Goal: Task Accomplishment & Management: Complete application form

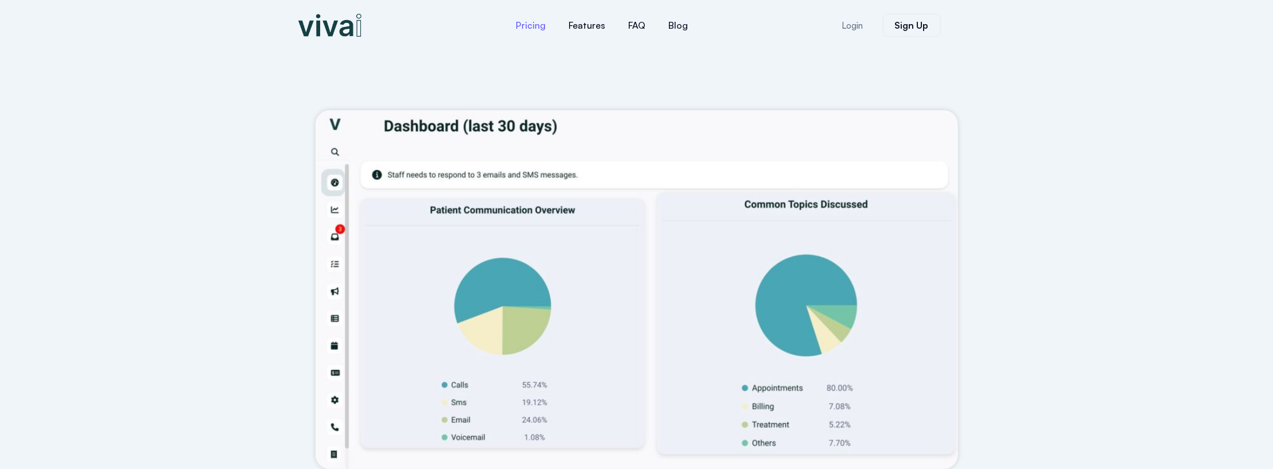
click at [529, 21] on link "Pricing" at bounding box center [531, 25] width 53 height 28
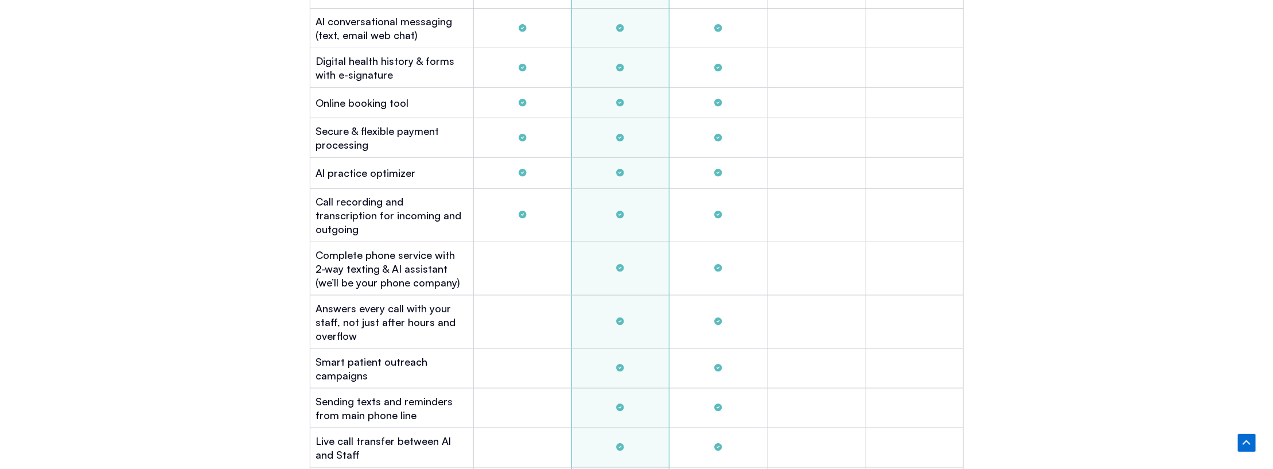
scroll to position [3627, 0]
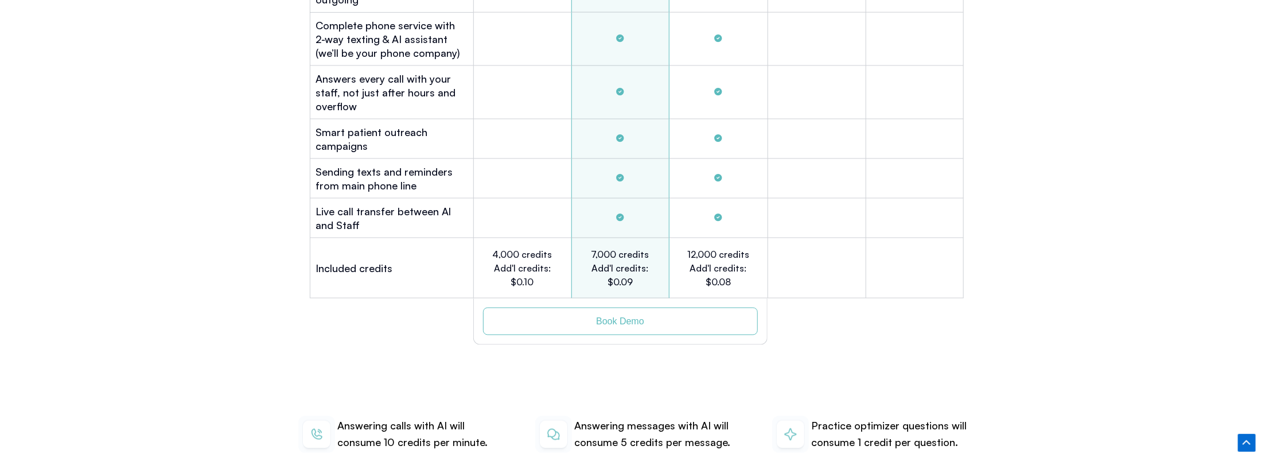
click at [693, 317] on span "Book Demo" at bounding box center [620, 321] width 228 height 9
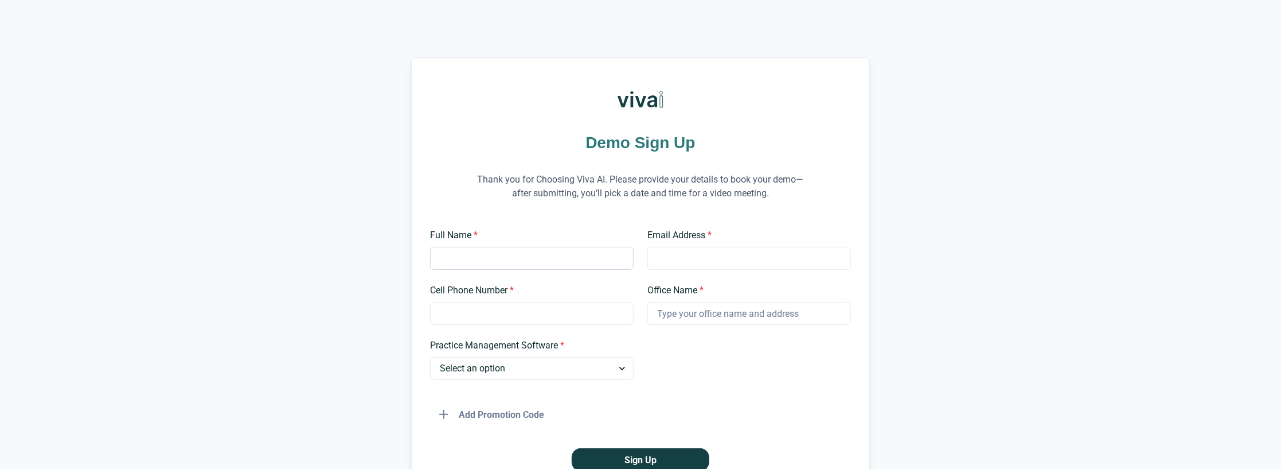
click at [566, 256] on input "Full Name *" at bounding box center [532, 258] width 204 height 23
type input "Janet"
type input "Phanorthodontics.janet@gmail.com"
type input "4087992192"
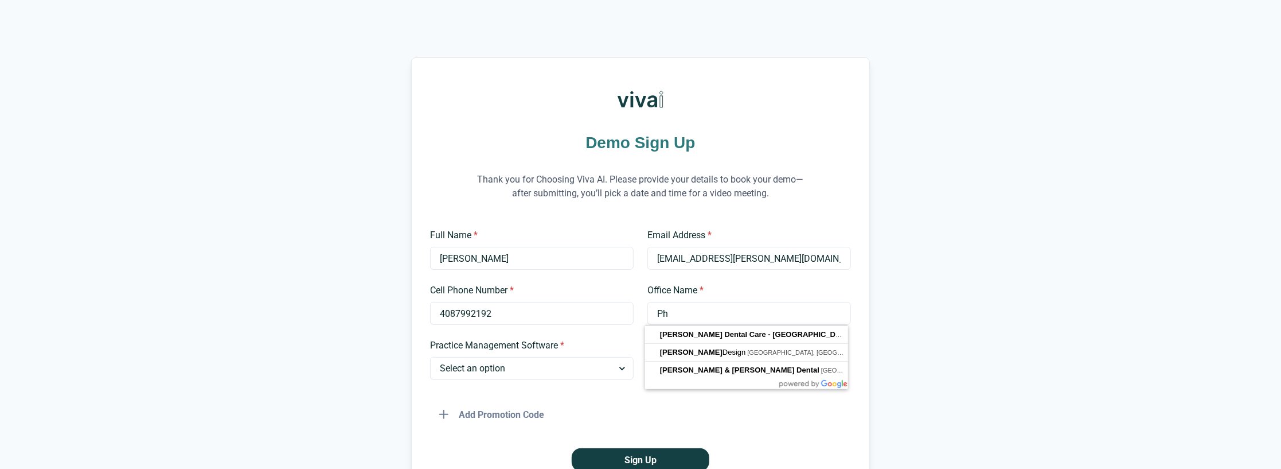
type input "P"
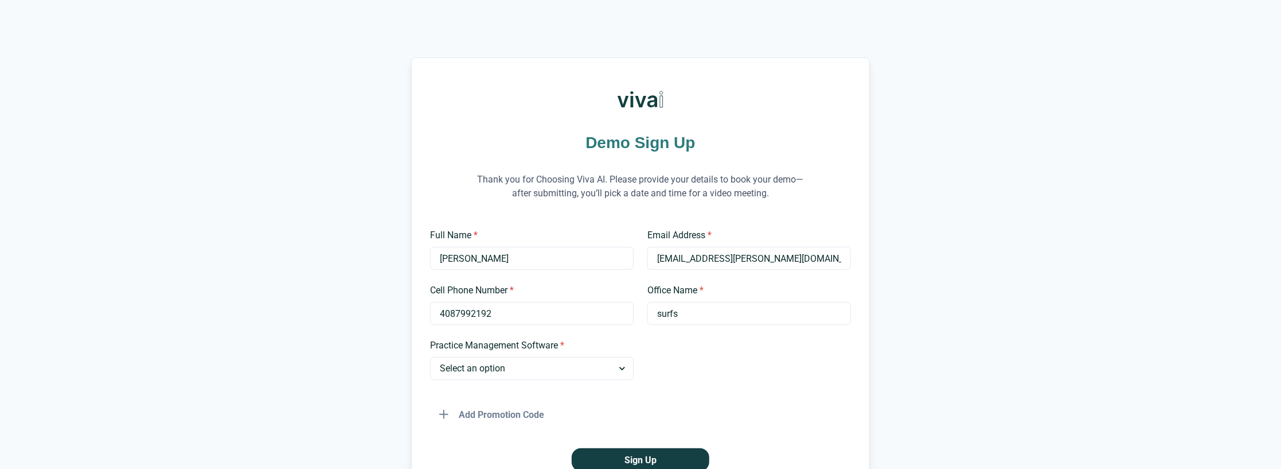
type input "Surfside Kids Dental Almaden Valley"
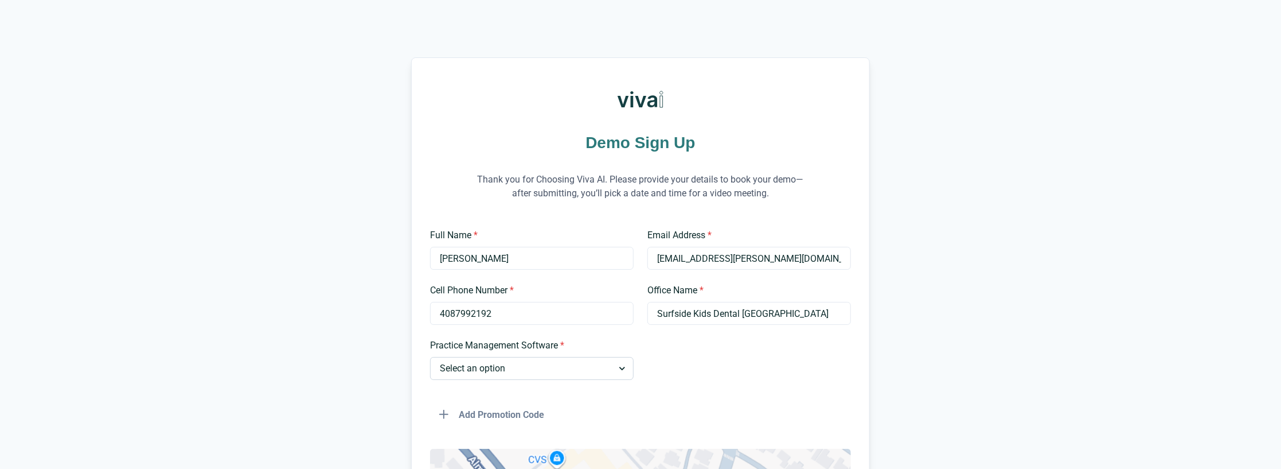
click at [523, 369] on select "Select an option Dentrix Open Dental EagleSoft Denticon Other" at bounding box center [532, 368] width 204 height 23
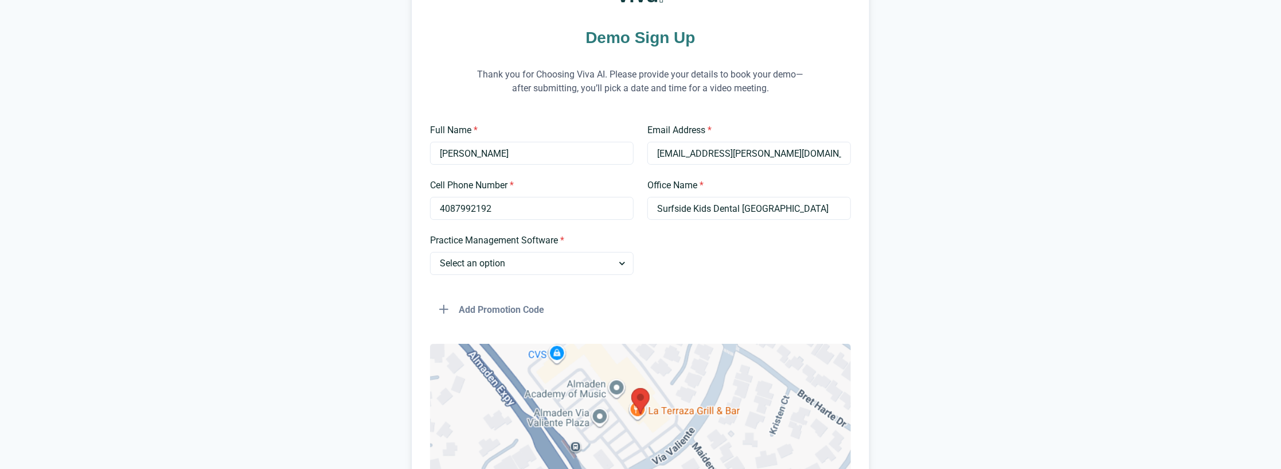
scroll to position [115, 0]
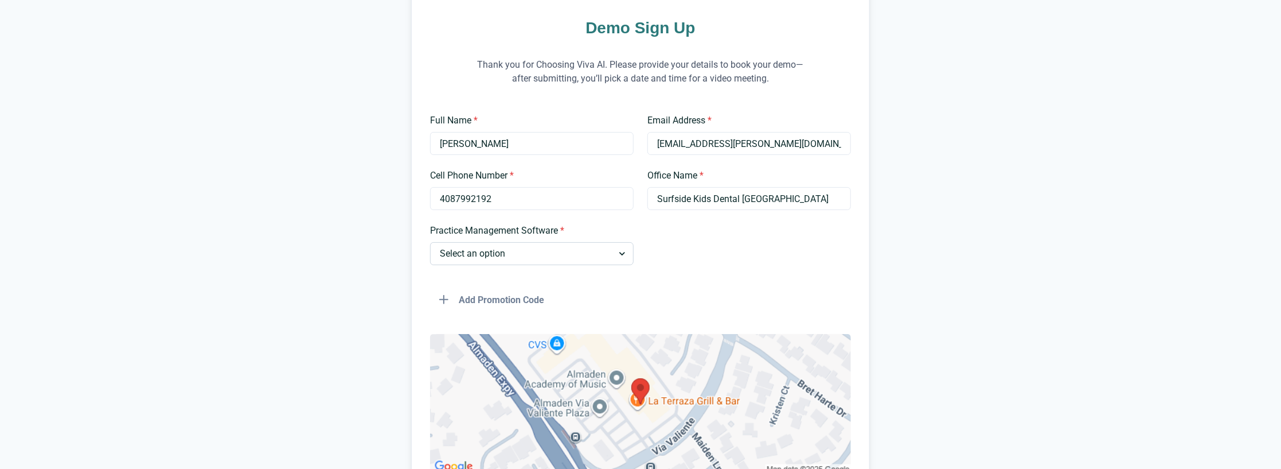
click at [516, 258] on select "Select an option Dentrix Open Dental EagleSoft Denticon Other" at bounding box center [532, 253] width 204 height 23
select select "Other"
click at [430, 242] on select "Select an option Dentrix Open Dental EagleSoft Denticon Other" at bounding box center [532, 253] width 204 height 23
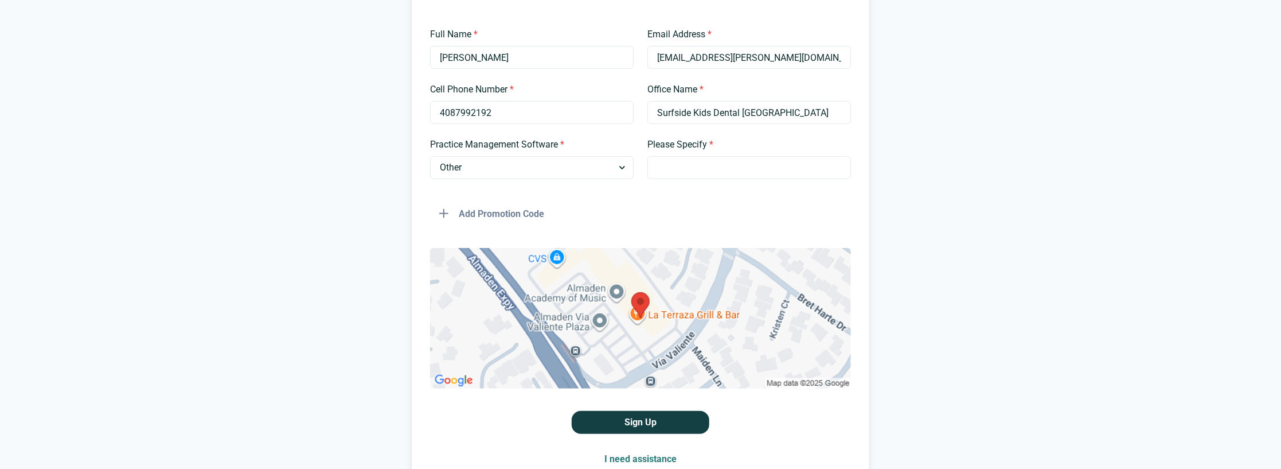
scroll to position [278, 0]
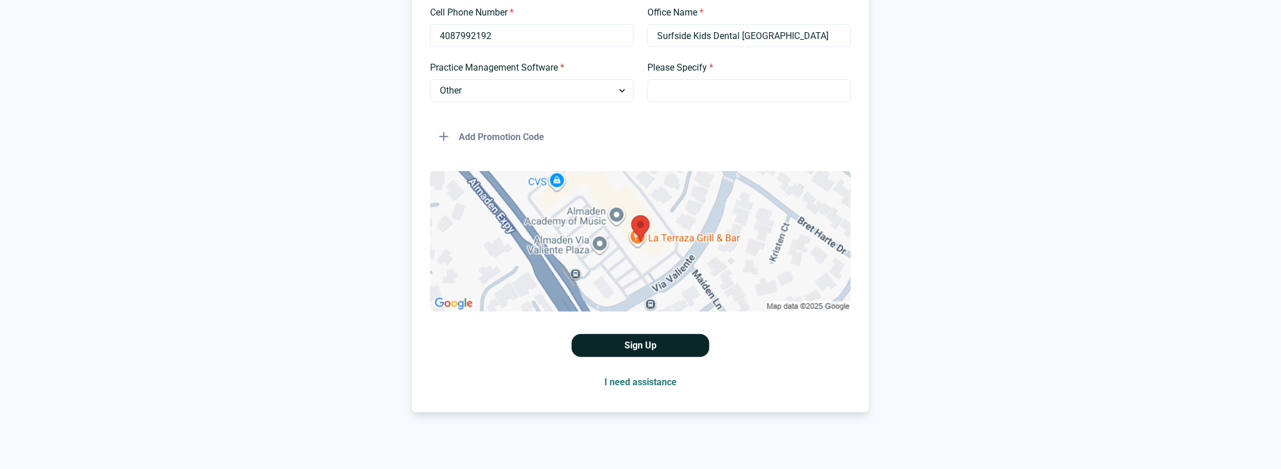
click at [606, 342] on button "Sign Up" at bounding box center [641, 345] width 138 height 23
click at [657, 91] on input "Please Specify *" at bounding box center [750, 90] width 204 height 23
type input "Fuse and Focus"
click at [619, 345] on button "Sign Up" at bounding box center [641, 345] width 138 height 23
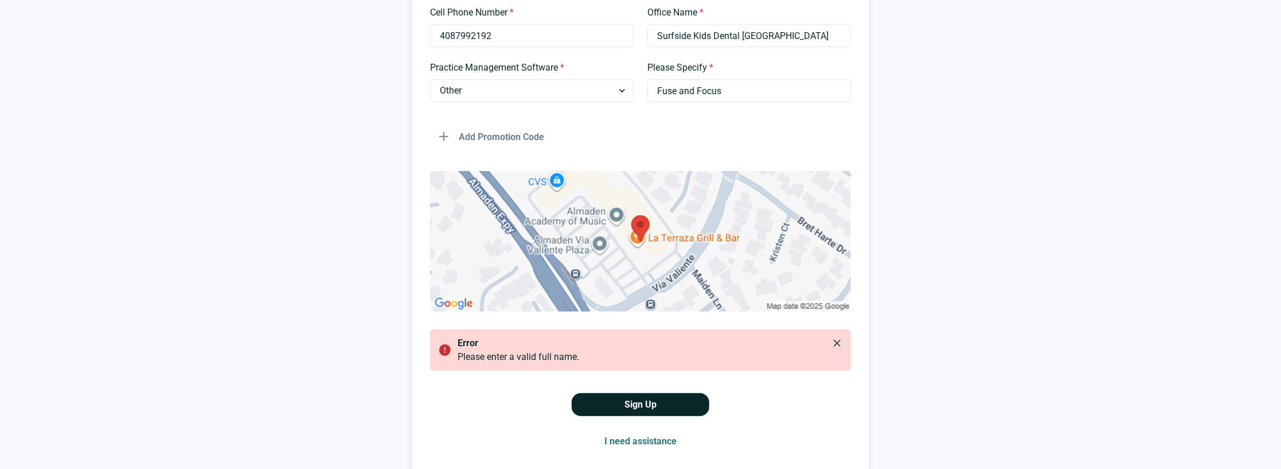
click at [619, 345] on p "error" at bounding box center [648, 343] width 380 height 14
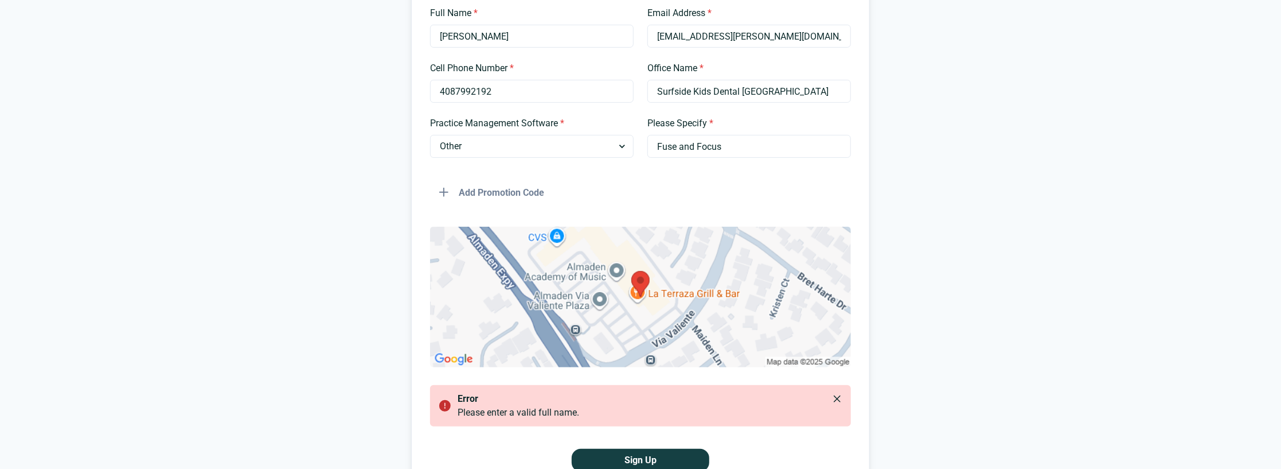
scroll to position [106, 0]
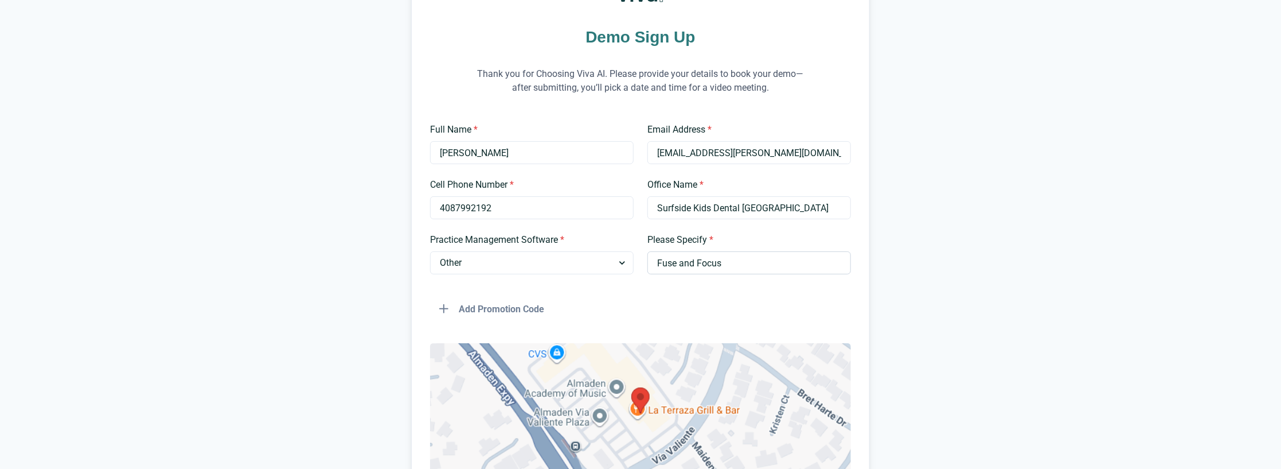
click at [726, 255] on input "Fuse and Focus" at bounding box center [750, 262] width 204 height 23
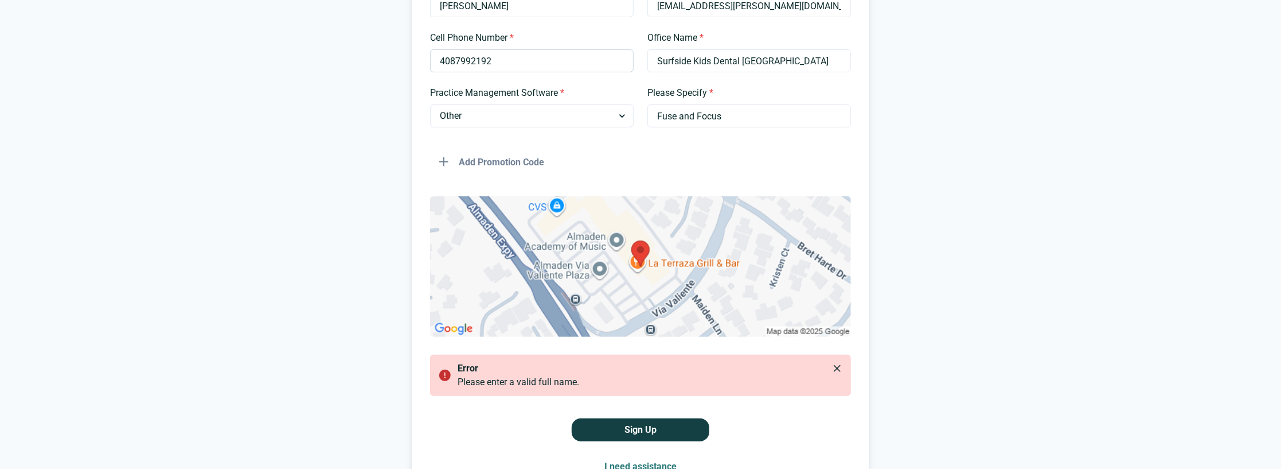
scroll to position [165, 0]
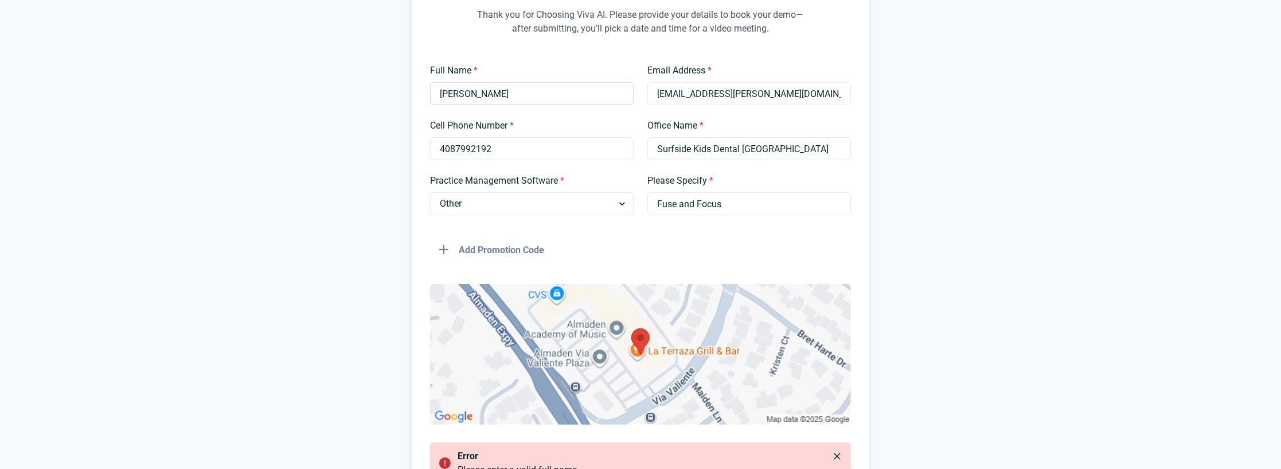
click at [476, 94] on input "Janet" at bounding box center [532, 93] width 204 height 23
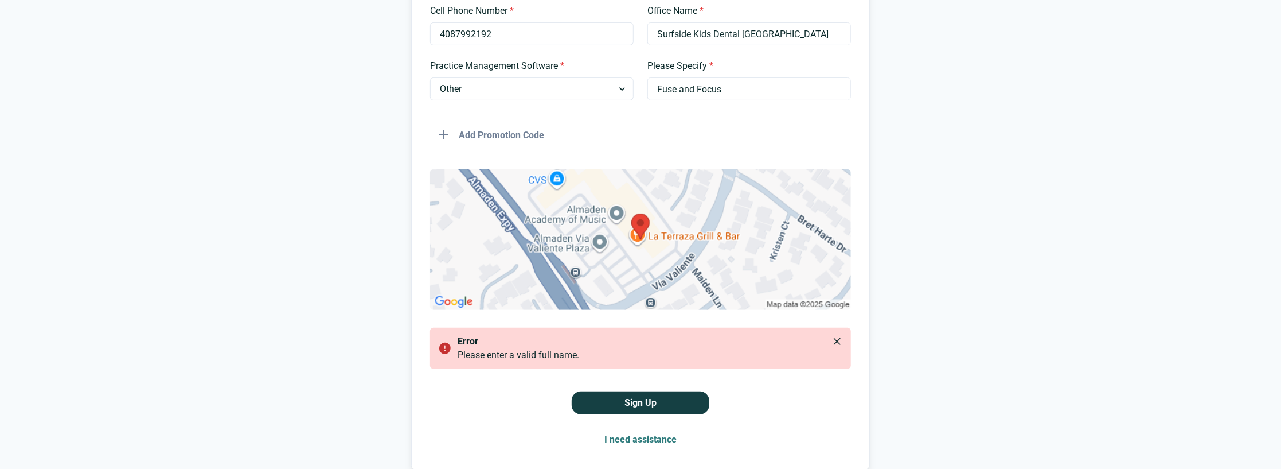
type input "Janet NEG"
click at [612, 401] on button "Sign Up" at bounding box center [641, 402] width 138 height 23
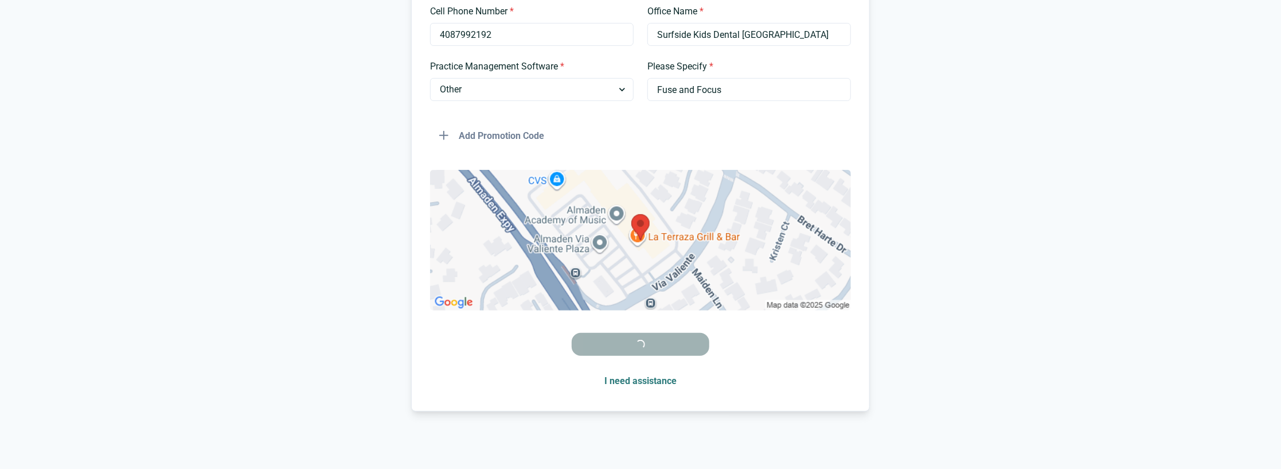
scroll to position [278, 0]
